Goal: Transaction & Acquisition: Obtain resource

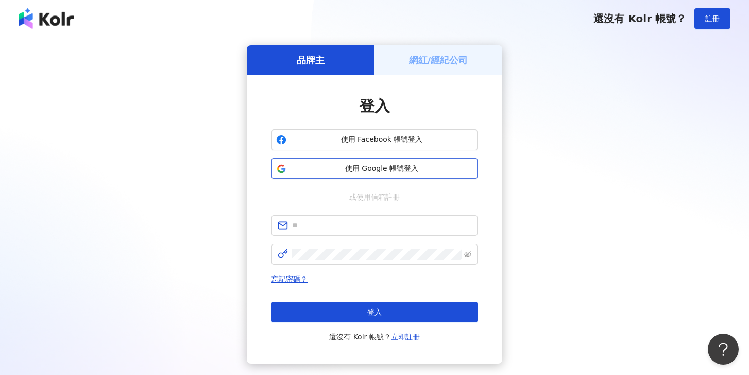
click at [375, 167] on span "使用 Google 帳號登入" at bounding box center [382, 168] width 182 height 10
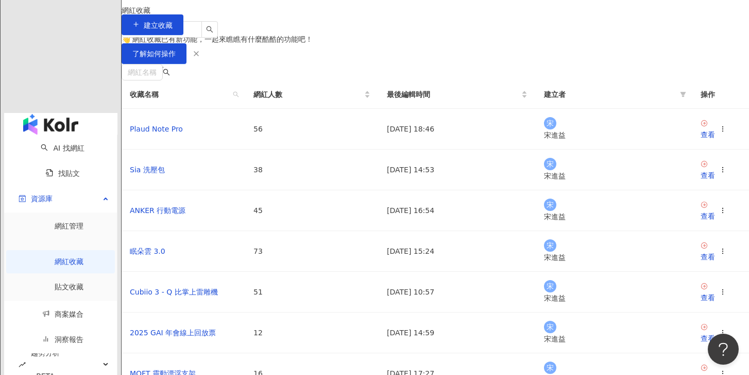
scroll to position [77, 0]
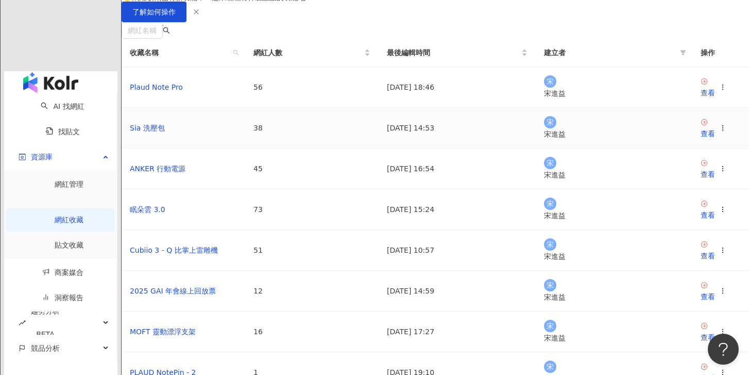
click at [637, 140] on div "宋 宋進益" at bounding box center [614, 128] width 141 height 24
click at [701, 139] on div "查看" at bounding box center [708, 133] width 14 height 11
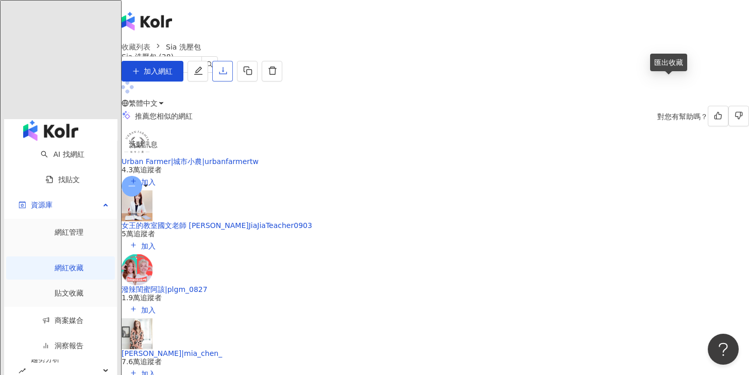
click at [227, 74] on icon "download" at bounding box center [223, 70] width 8 height 7
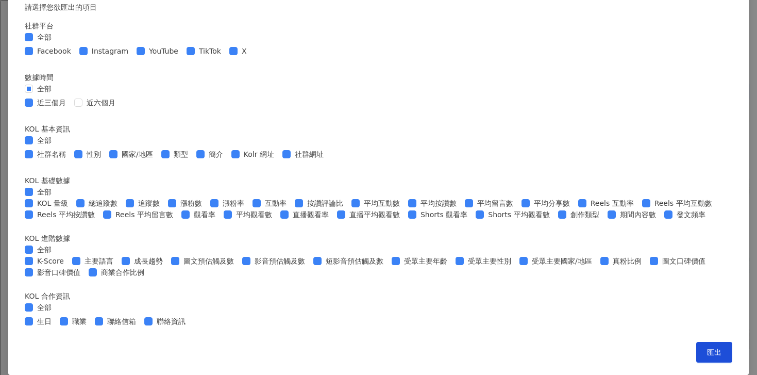
scroll to position [426, 0]
click at [707, 351] on span "匯出" at bounding box center [714, 352] width 14 height 8
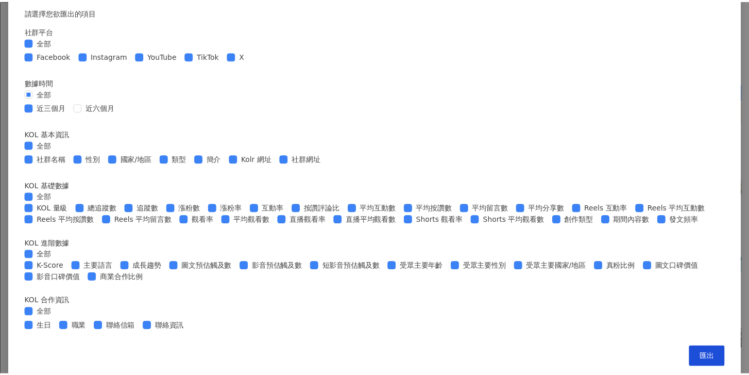
scroll to position [0, 0]
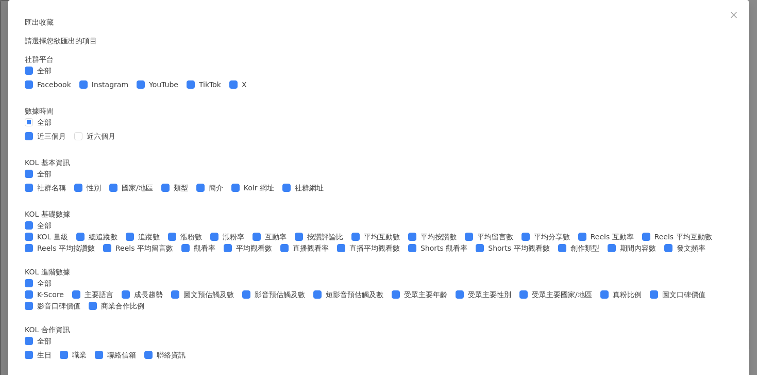
drag, startPoint x: 591, startPoint y: 16, endPoint x: 428, endPoint y: 114, distance: 190.1
click at [729, 16] on icon "close" at bounding box center [733, 15] width 8 height 8
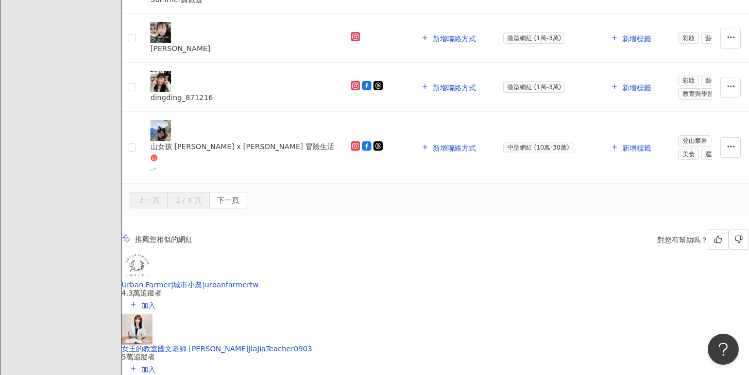
scroll to position [1444, 0]
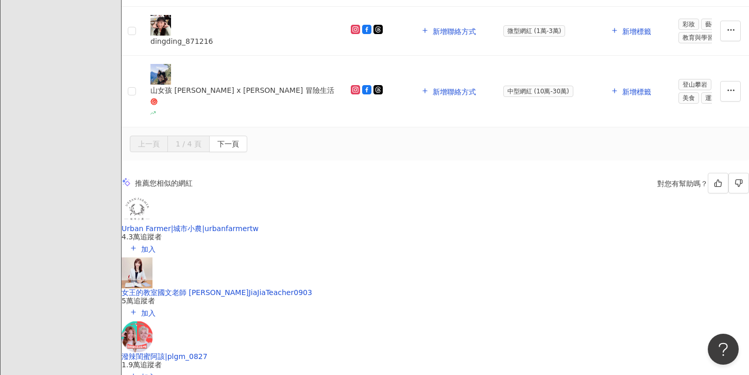
paste input "**********"
type input "**********"
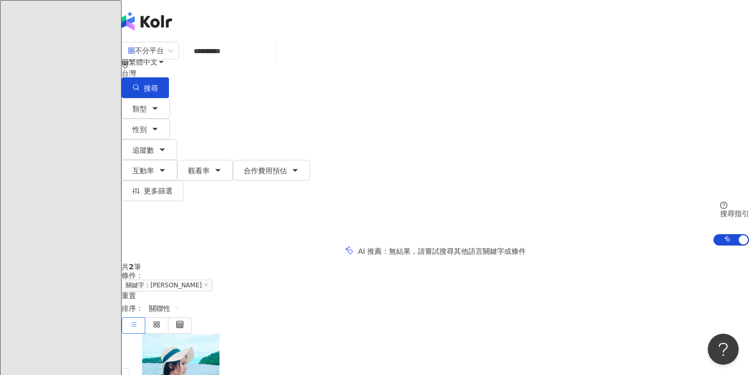
click at [271, 61] on input "**********" at bounding box center [229, 51] width 83 height 20
type input "*********"
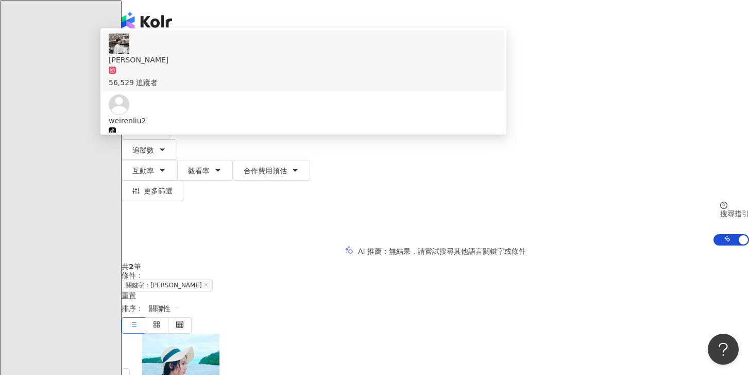
click at [333, 88] on div "56,529 追蹤者" at bounding box center [303, 76] width 389 height 23
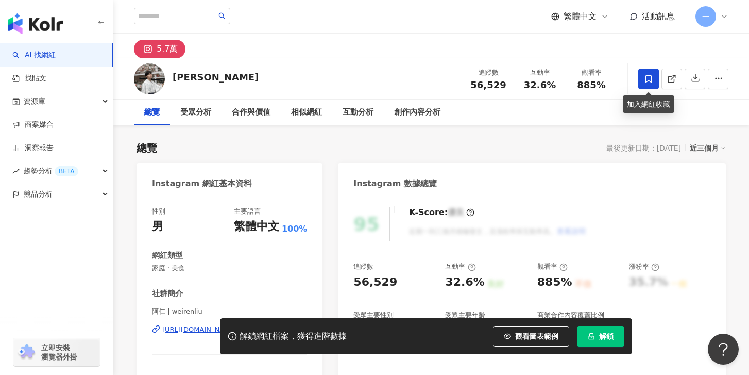
click at [656, 82] on span at bounding box center [648, 79] width 21 height 21
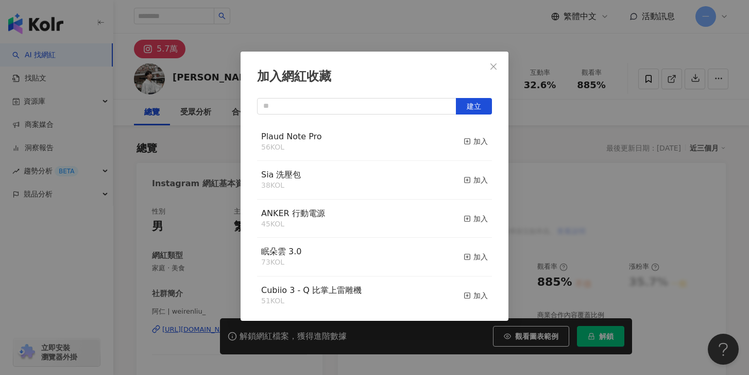
click at [449, 178] on div "Sia 洗壓包 38 KOL 加入" at bounding box center [374, 180] width 235 height 39
click at [464, 179] on icon "button" at bounding box center [467, 179] width 7 height 7
click at [495, 72] on button "Close" at bounding box center [493, 66] width 21 height 21
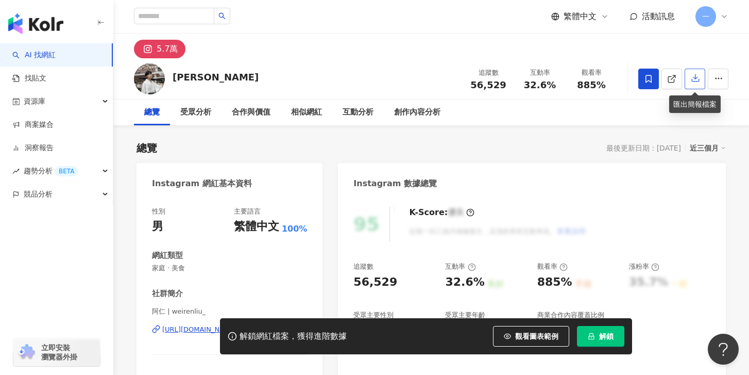
click at [691, 79] on icon "button" at bounding box center [695, 77] width 9 height 9
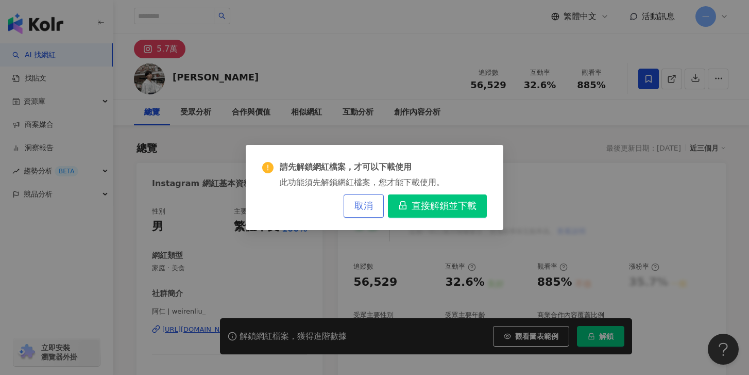
click at [364, 202] on span "取消" at bounding box center [363, 205] width 19 height 11
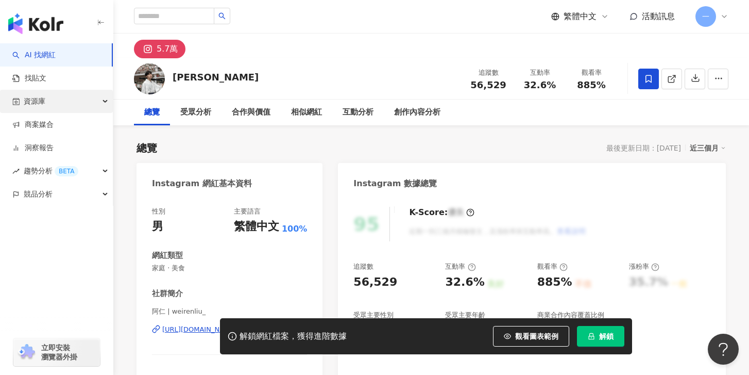
click at [54, 106] on div "資源庫" at bounding box center [56, 101] width 113 height 23
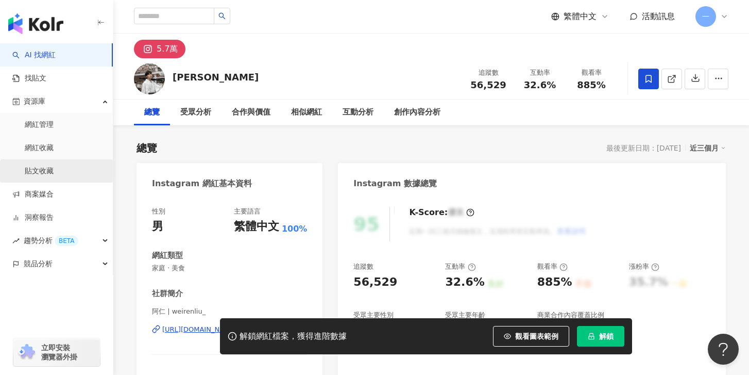
click at [54, 174] on link "貼文收藏" at bounding box center [39, 171] width 29 height 10
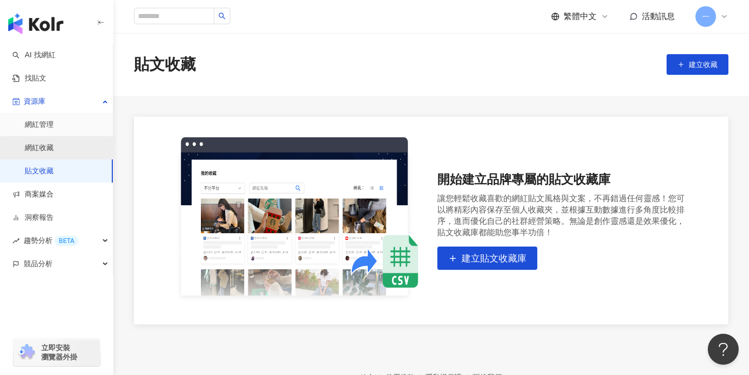
click at [54, 153] on link "網紅收藏" at bounding box center [39, 148] width 29 height 10
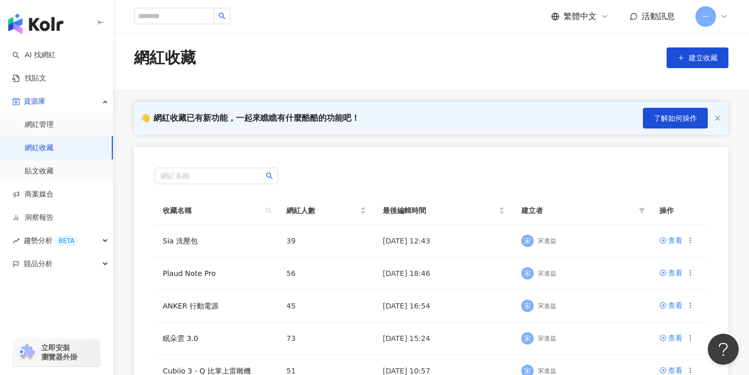
scroll to position [15, 0]
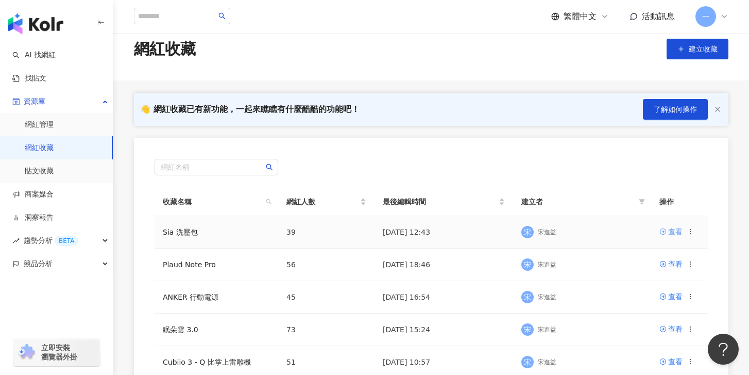
click at [660, 232] on icon at bounding box center [663, 231] width 6 height 6
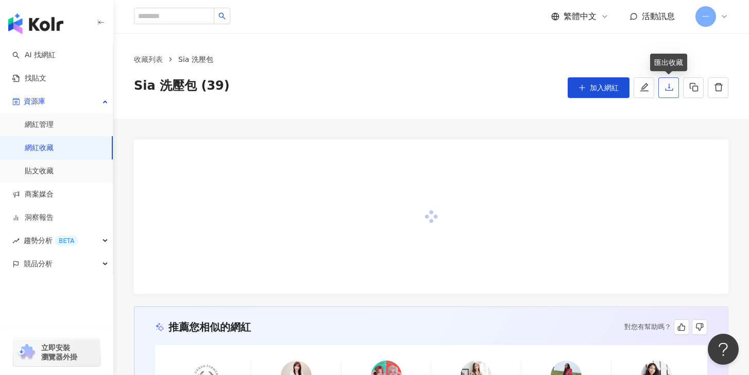
click at [671, 90] on icon "download" at bounding box center [669, 86] width 9 height 9
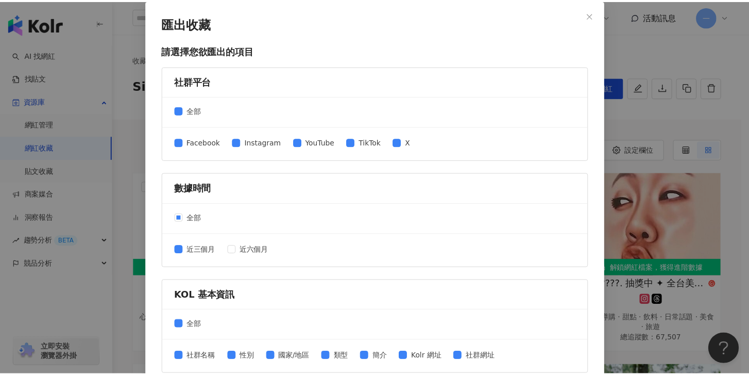
scroll to position [426, 0]
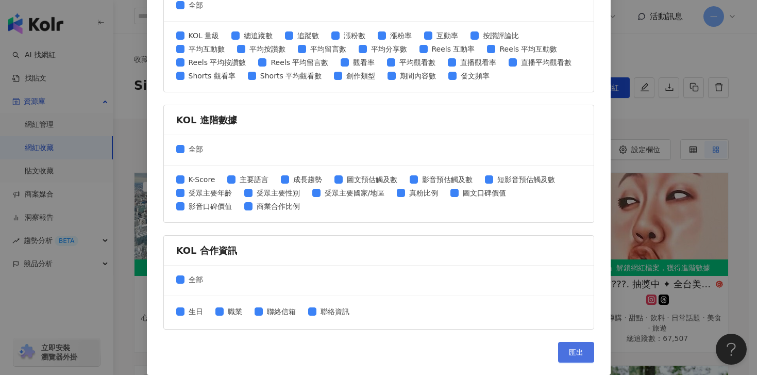
click at [570, 355] on span "匯出" at bounding box center [576, 352] width 14 height 8
click at [709, 231] on div "匯出收藏 請選擇您欲匯出的項目 社群平台 全部 Facebook Instagram YouTube TikTok X 數據時間 全部 近三個月 近六個月 K…" at bounding box center [378, 187] width 757 height 375
